Goal: Task Accomplishment & Management: Manage account settings

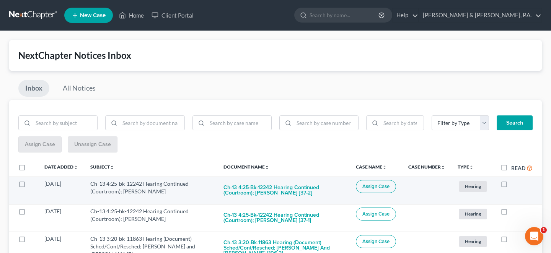
click at [511, 186] on label at bounding box center [511, 186] width 0 height 0
click at [514, 180] on input "checkbox" at bounding box center [516, 182] width 5 height 5
checkbox input "true"
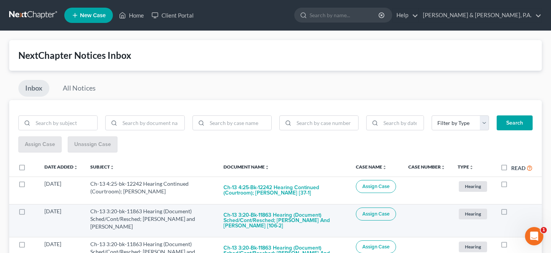
click at [511, 214] on label at bounding box center [511, 214] width 0 height 0
click at [514, 208] on input "checkbox" at bounding box center [516, 210] width 5 height 5
checkbox input "true"
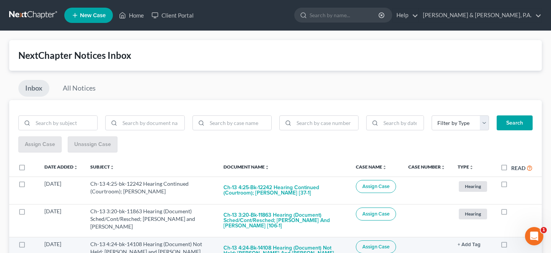
click at [511, 246] on label at bounding box center [511, 246] width 0 height 0
click at [514, 241] on input "checkbox" at bounding box center [516, 243] width 5 height 5
checkbox input "true"
click at [511, 246] on label at bounding box center [511, 246] width 0 height 0
click at [514, 241] on input "checkbox" at bounding box center [516, 243] width 5 height 5
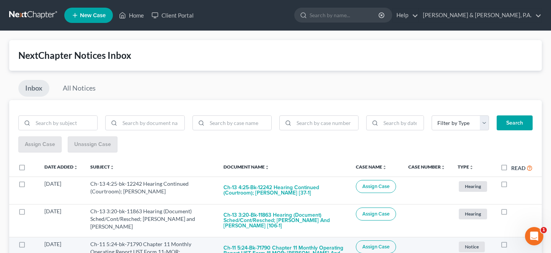
checkbox input "true"
